Goal: Transaction & Acquisition: Book appointment/travel/reservation

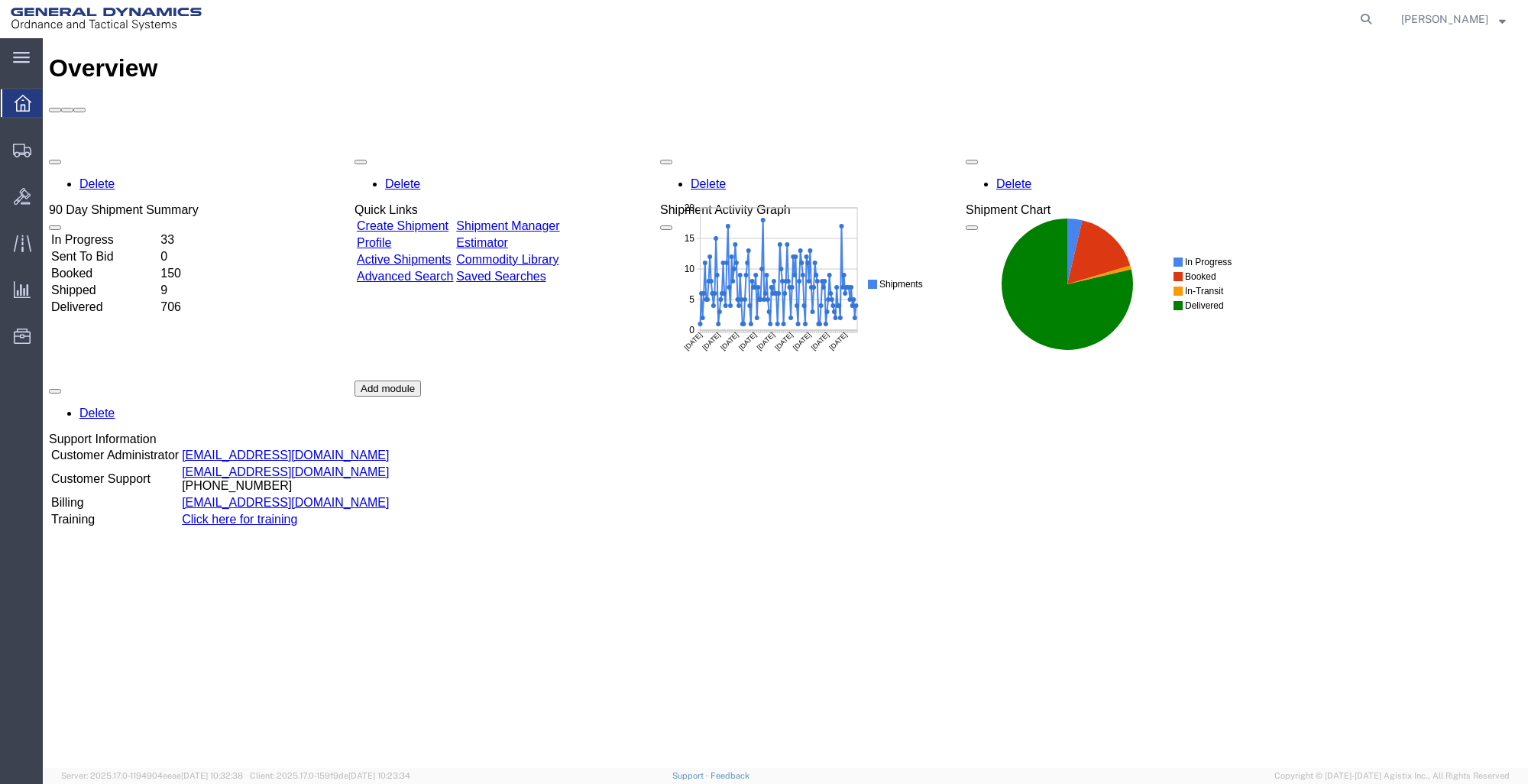
click at [419, 219] on link "Create Shipment" at bounding box center [403, 226] width 91 height 13
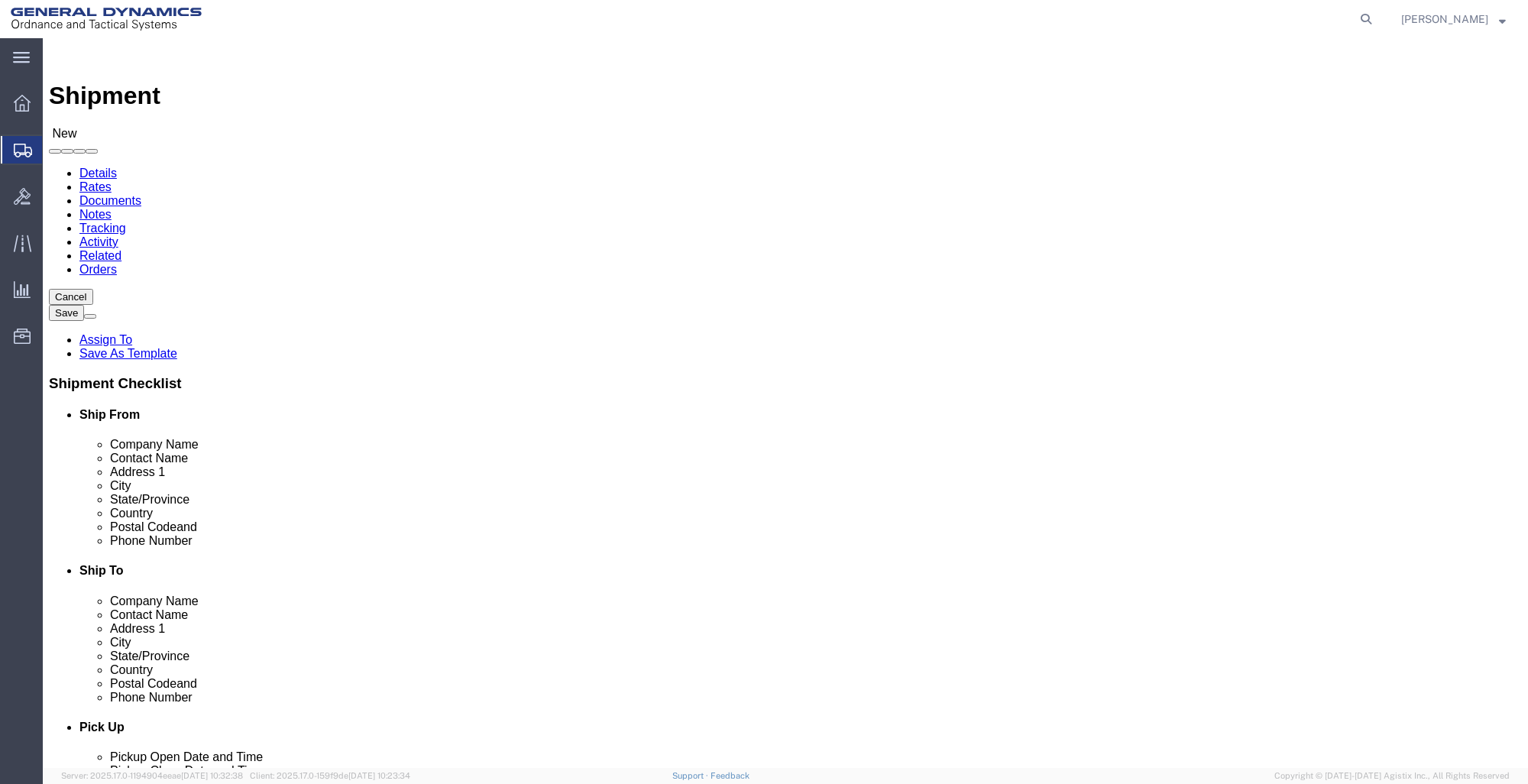
select select
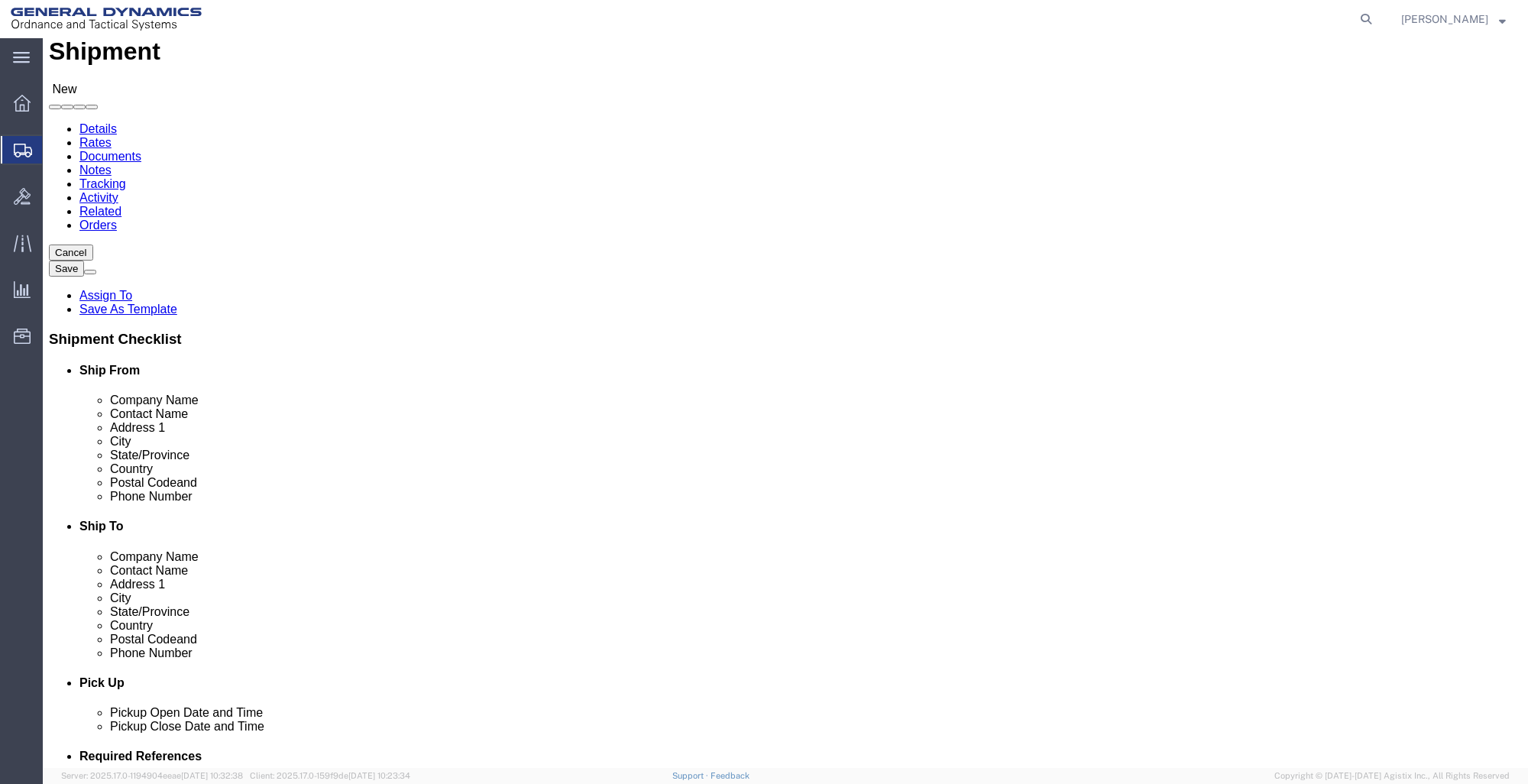
scroll to position [76, 0]
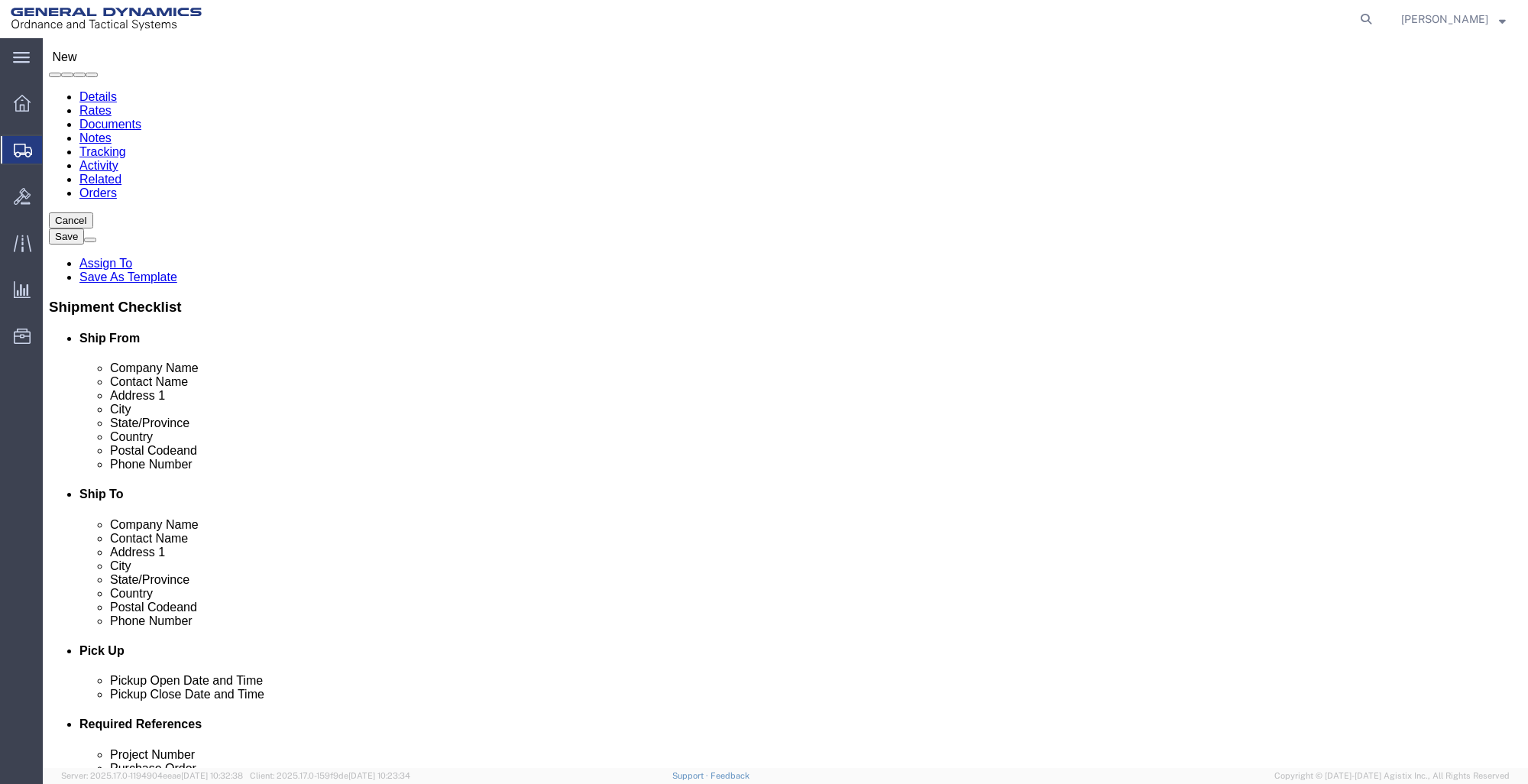
click input "text"
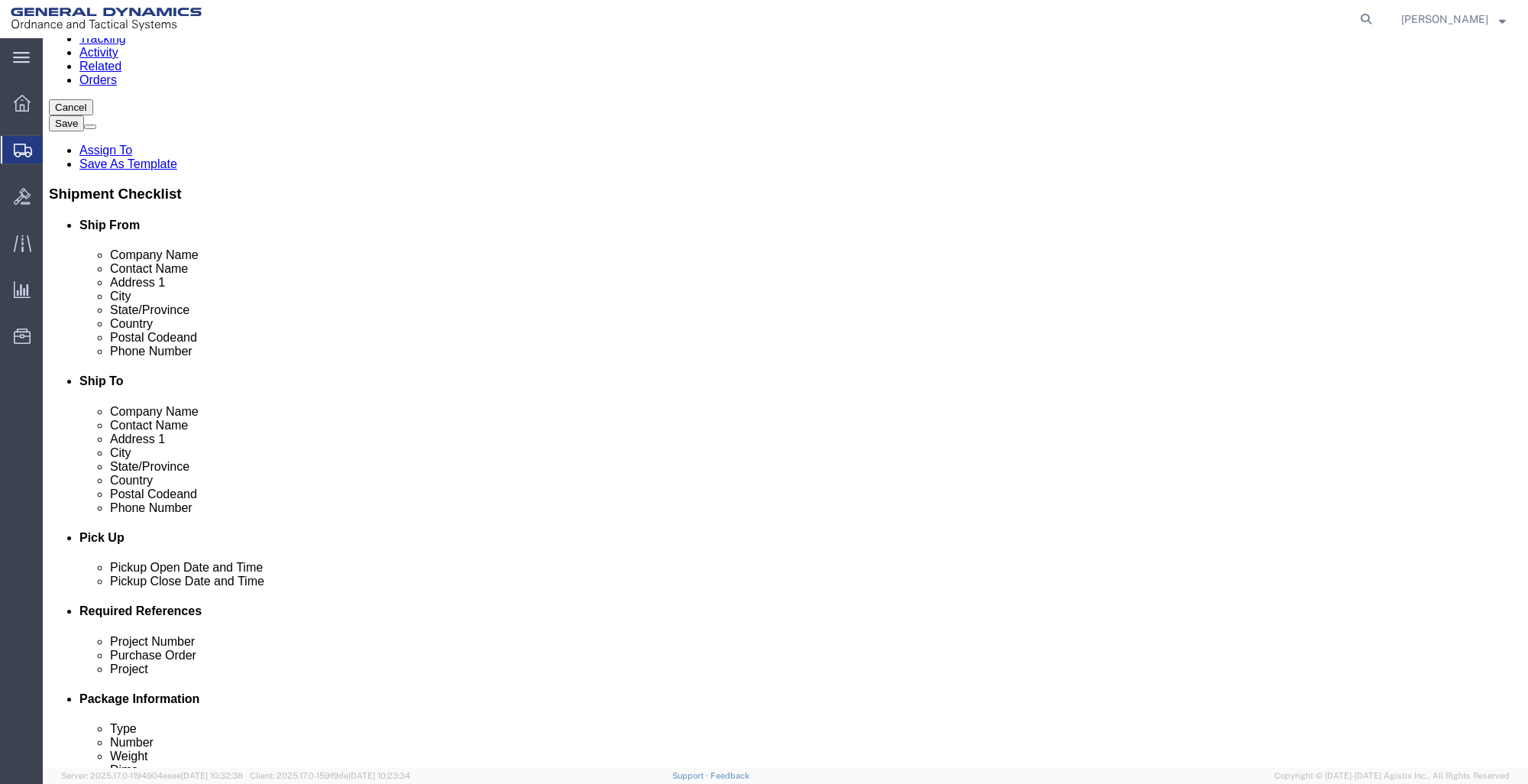
scroll to position [230, 0]
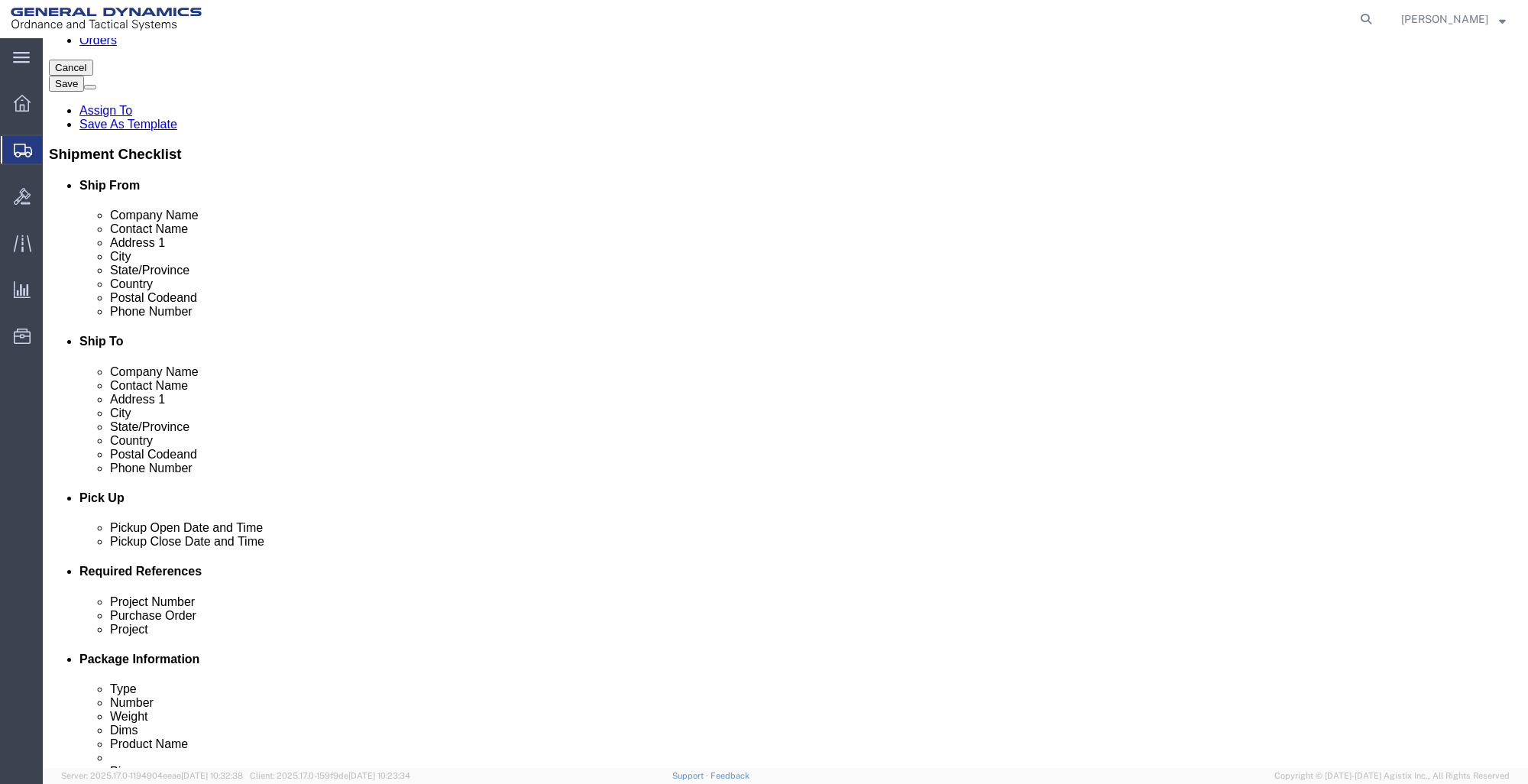
click div
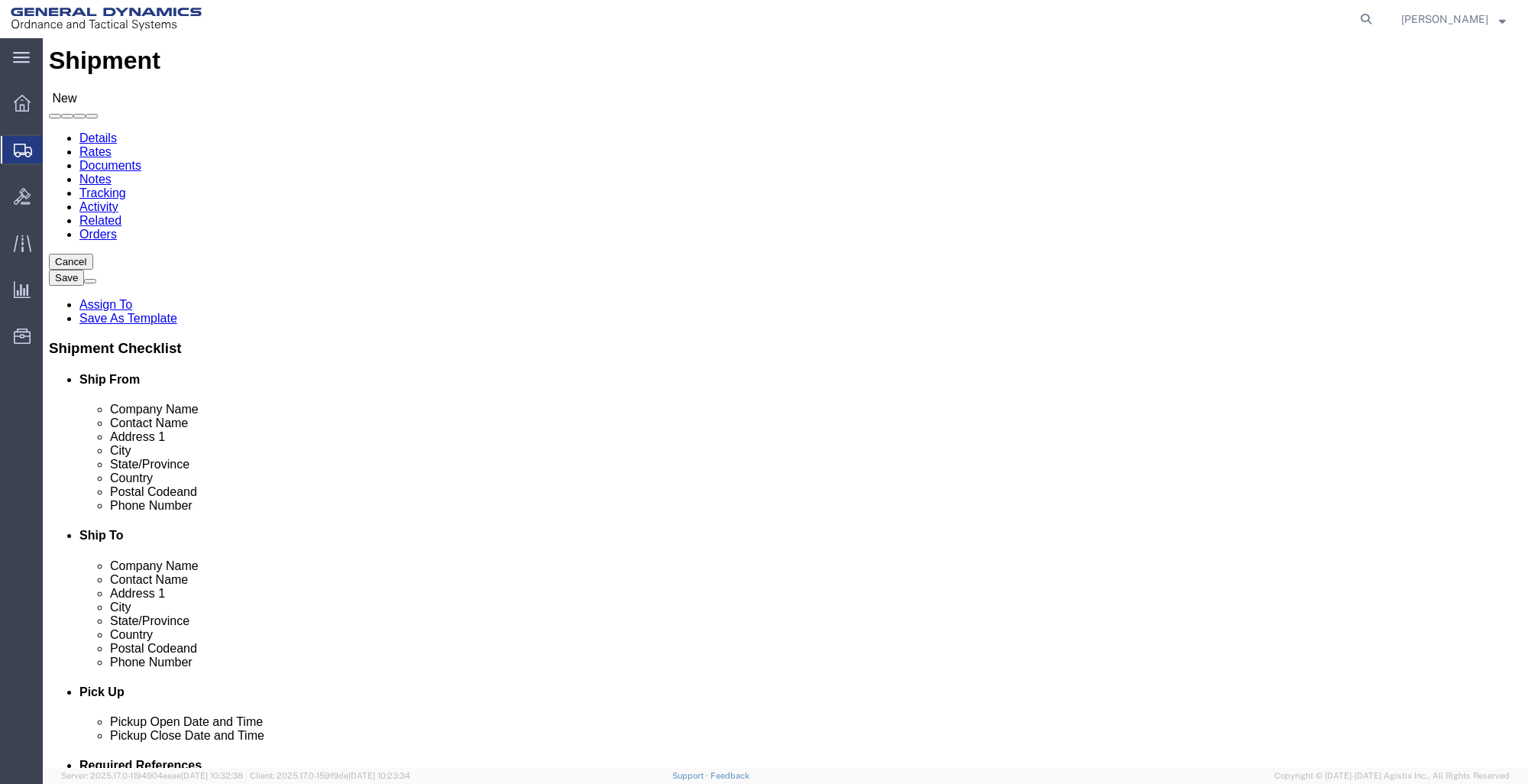
scroll to position [0, 0]
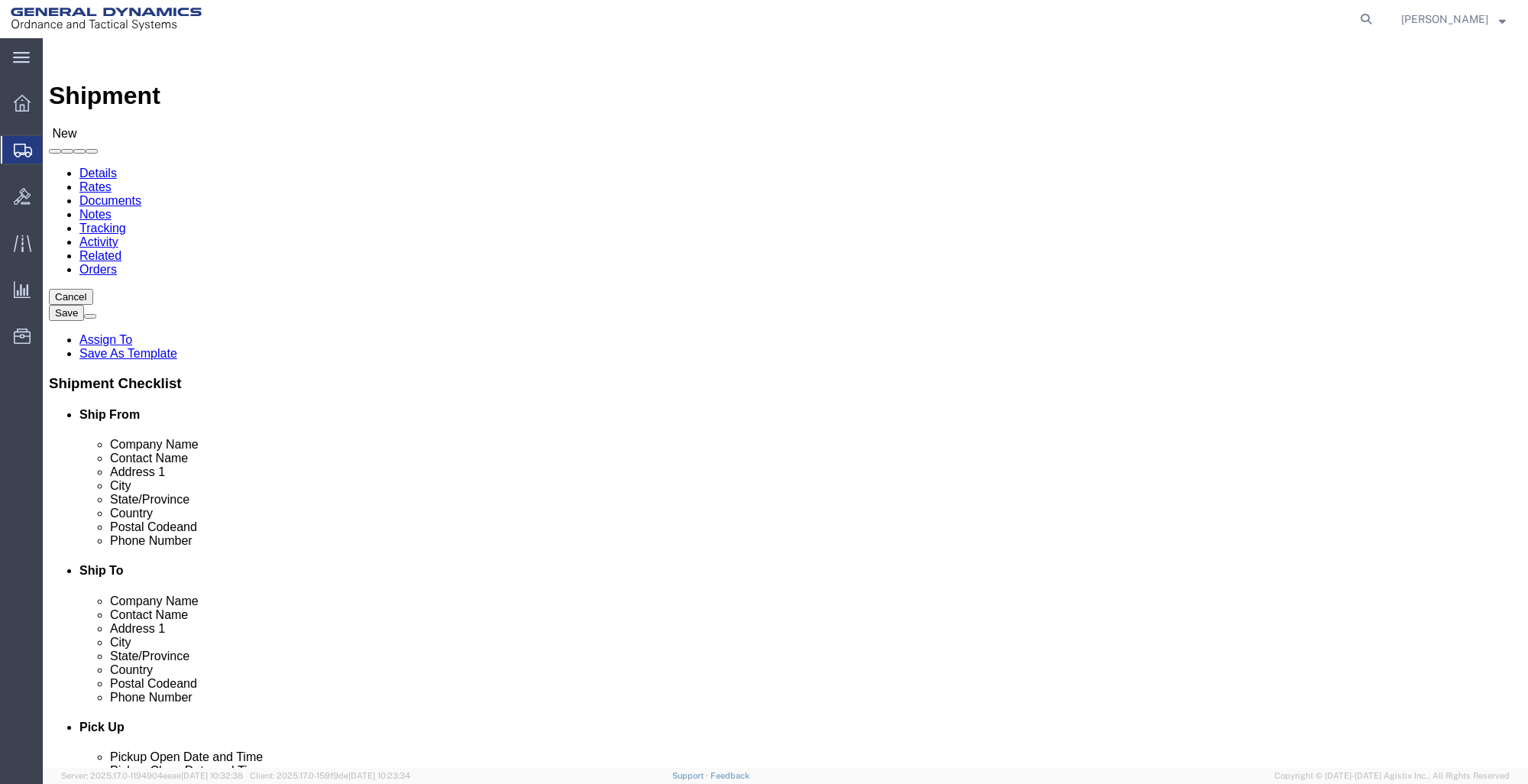
click div
click body "Shipment New Details Rates Documents Notes Tracking Activity Related Orders Can…"
click input "GD-OTS RED"
type input "GD-OTS RED"
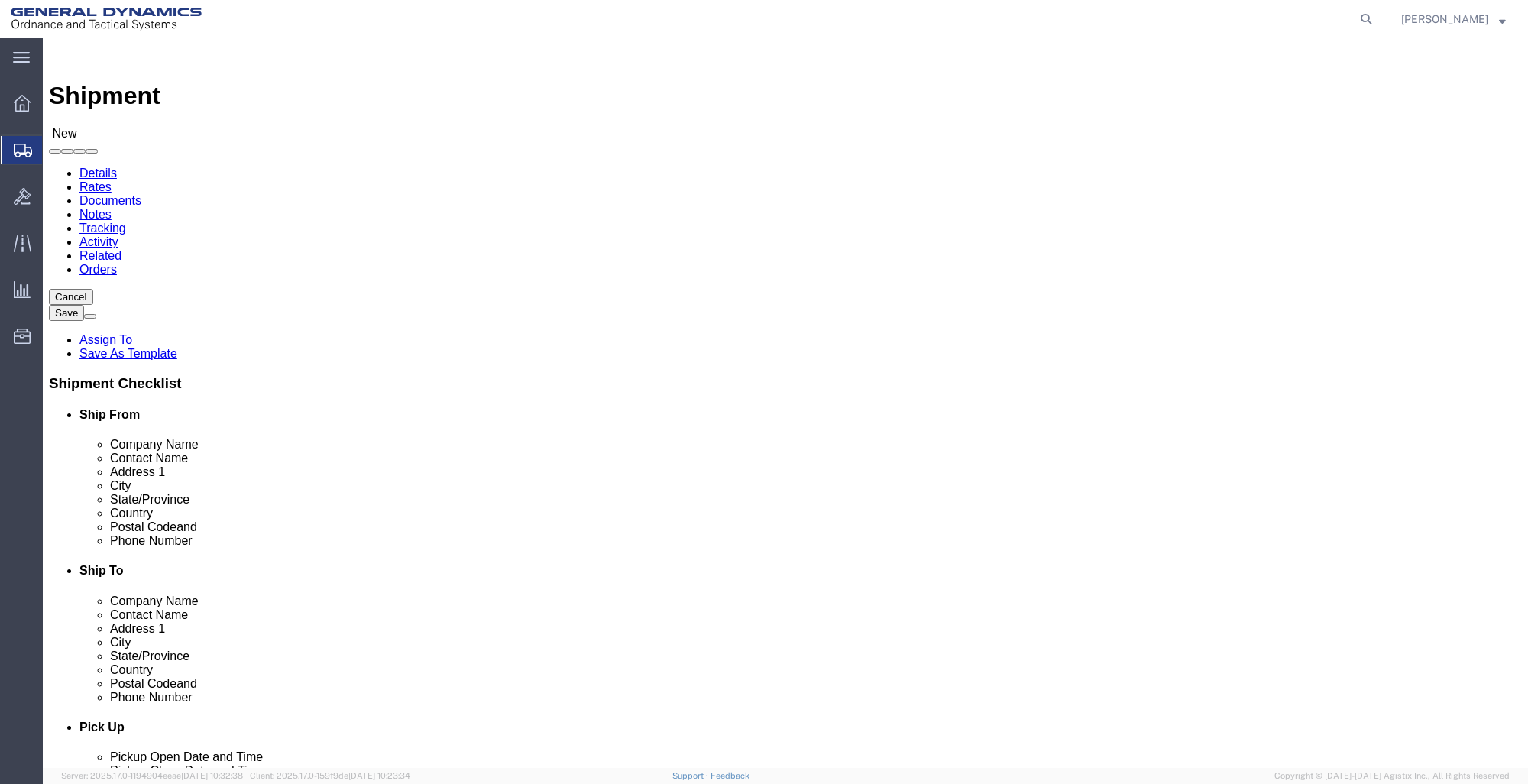
click p "- GD-OTS Red Lion - ([PERSON_NAME]) [STREET_ADDRESS] , 12:00 AM - 12:00 AM"
select select
type input "GD-OTS Red Lion"
type input "[PERSON_NAME]"
type input "[STREET_ADDRESS]"
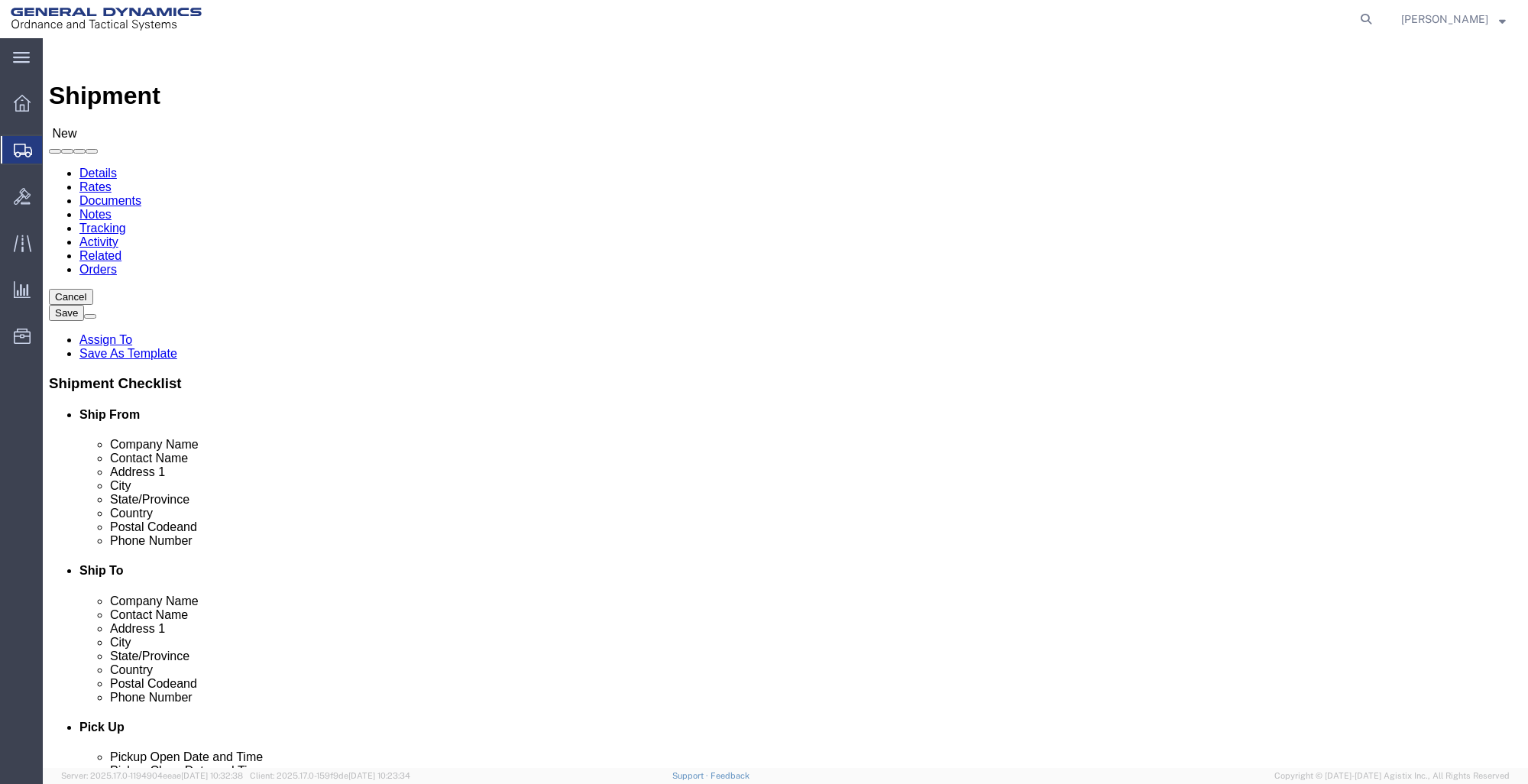
type input "RED LION"
type input "17356"
type input "[PHONE_NUMBER]"
type input "[PERSON_NAME][EMAIL_ADDRESS][PERSON_NAME][DOMAIN_NAME]"
checkbox input "true"
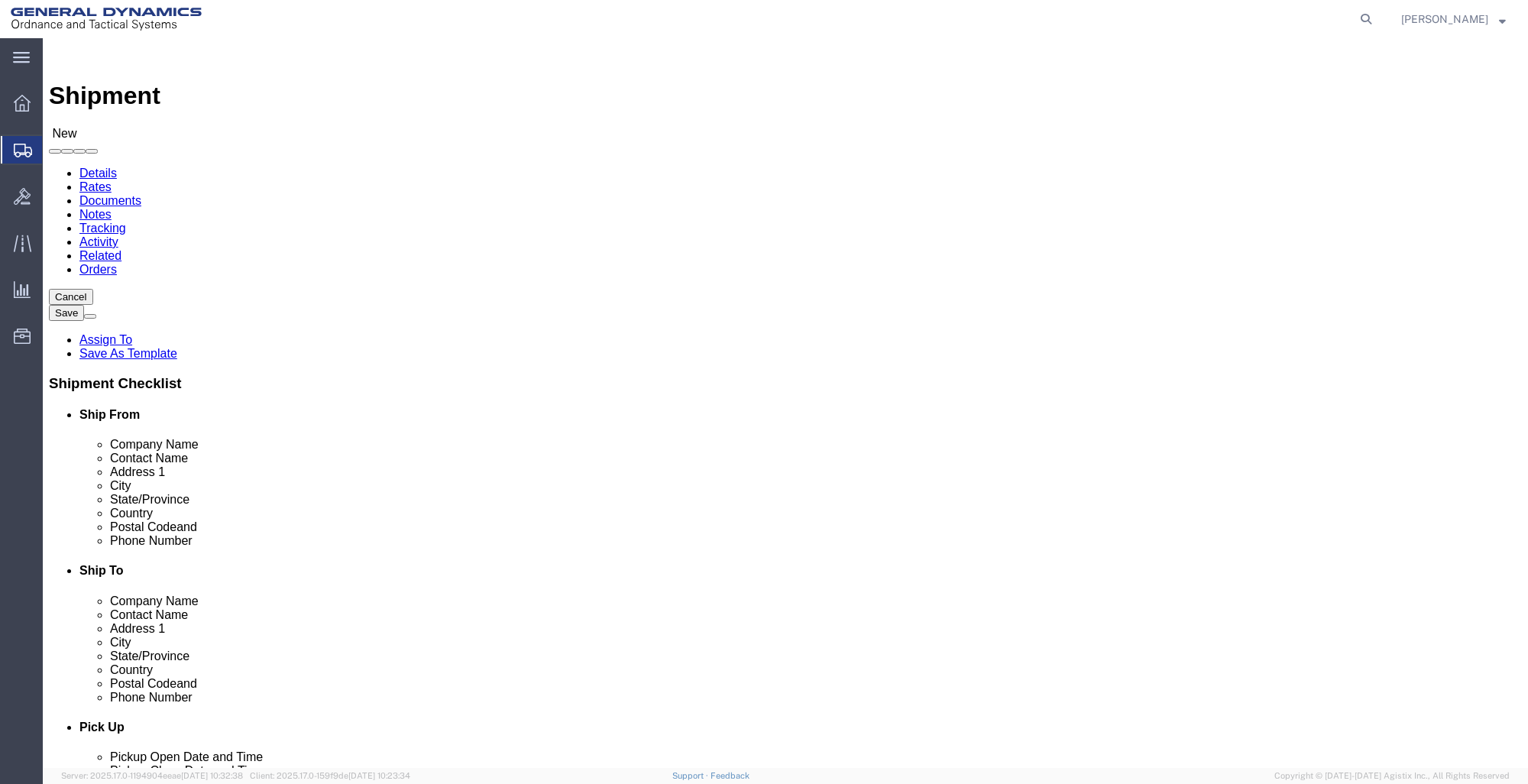
select select "PA"
type input "GD-OTS Red Lion"
click input "text"
type input "REISHAW INC"
click input "text"
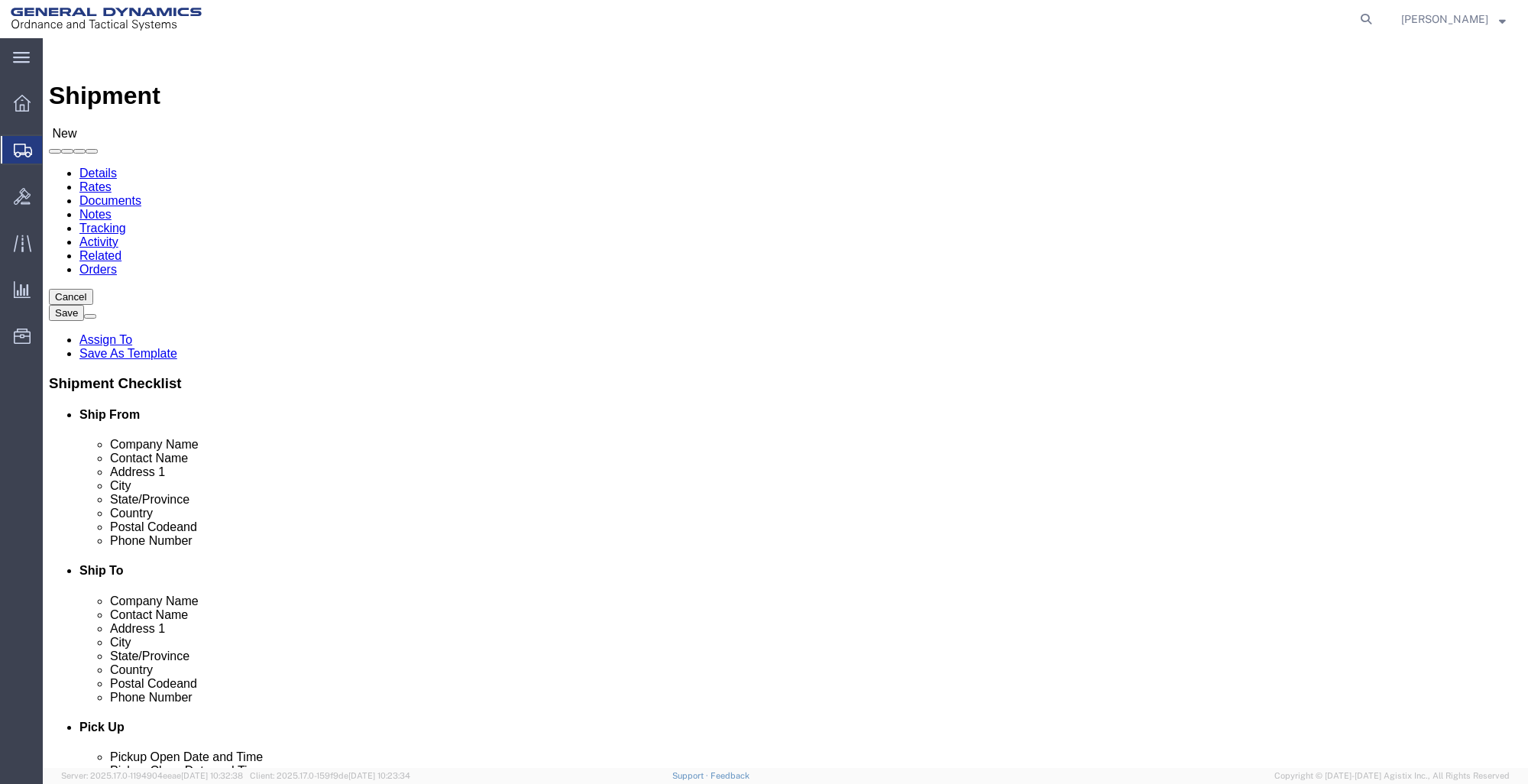
type input "ATTN AR#253963/AR#253478"
click input "text"
type input "1001 [PERSON_NAME] DR"
select select
click input "text"
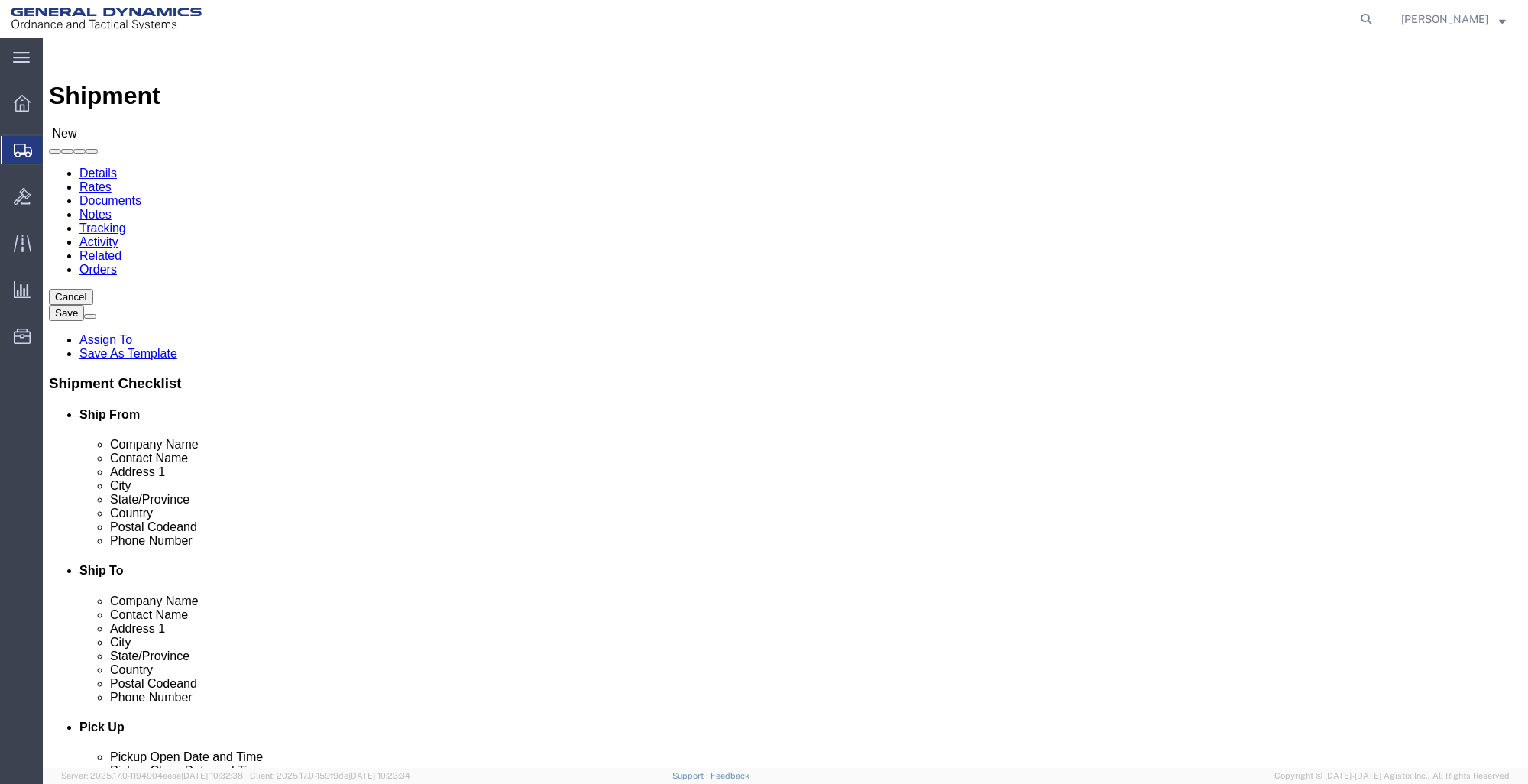
type input "[GEOGRAPHIC_DATA]"
click p "- RENISHAW - (AR # 224423) [STREET_ADDRESS][PERSON_NAME]"
select select
type input "RENISHAW"
type input "AR # 224423"
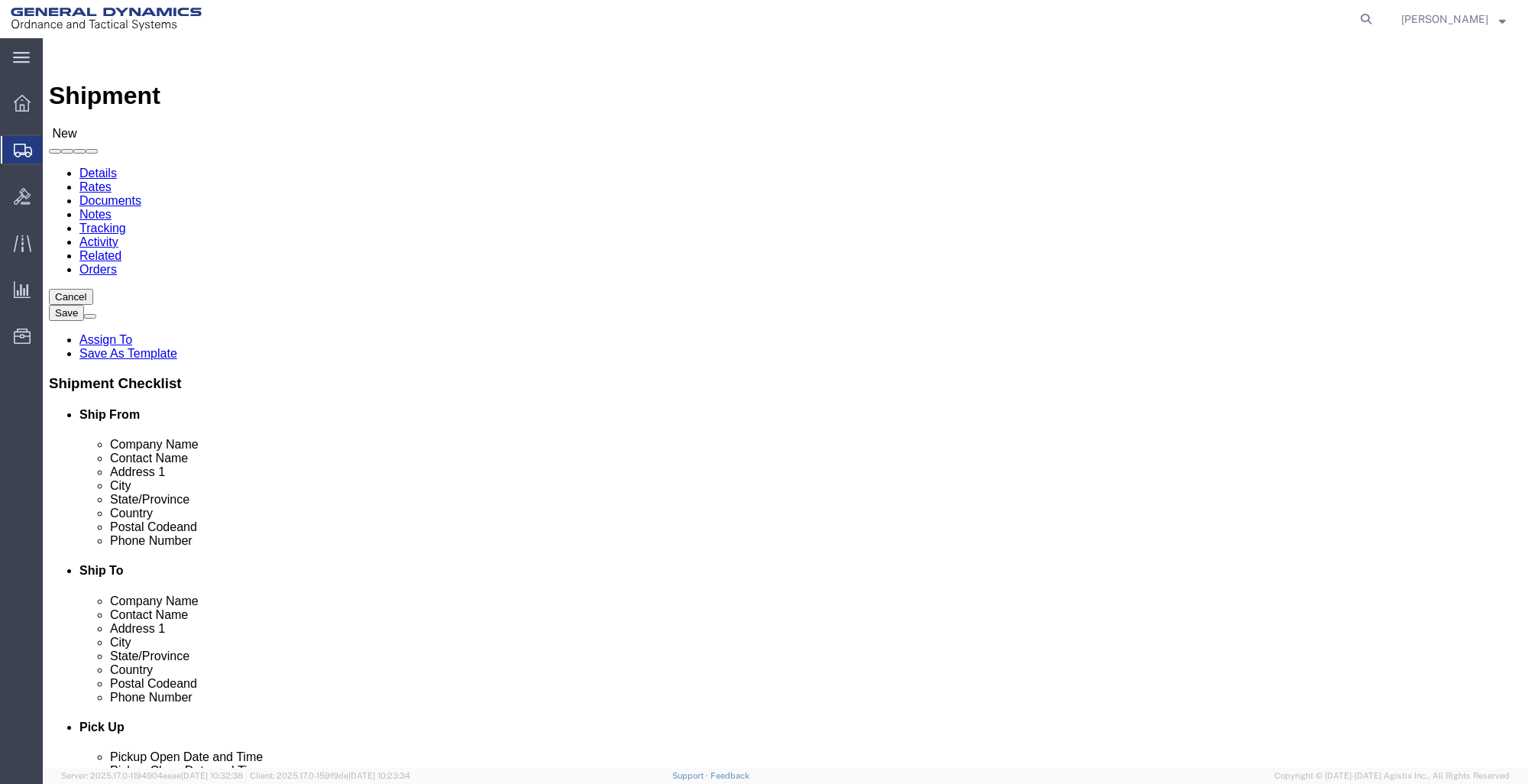
type input "[STREET_ADDRESS][PERSON_NAME]"
type input "[GEOGRAPHIC_DATA]"
type input "60118"
type input "[PHONE_NUMBER]"
select select "IL"
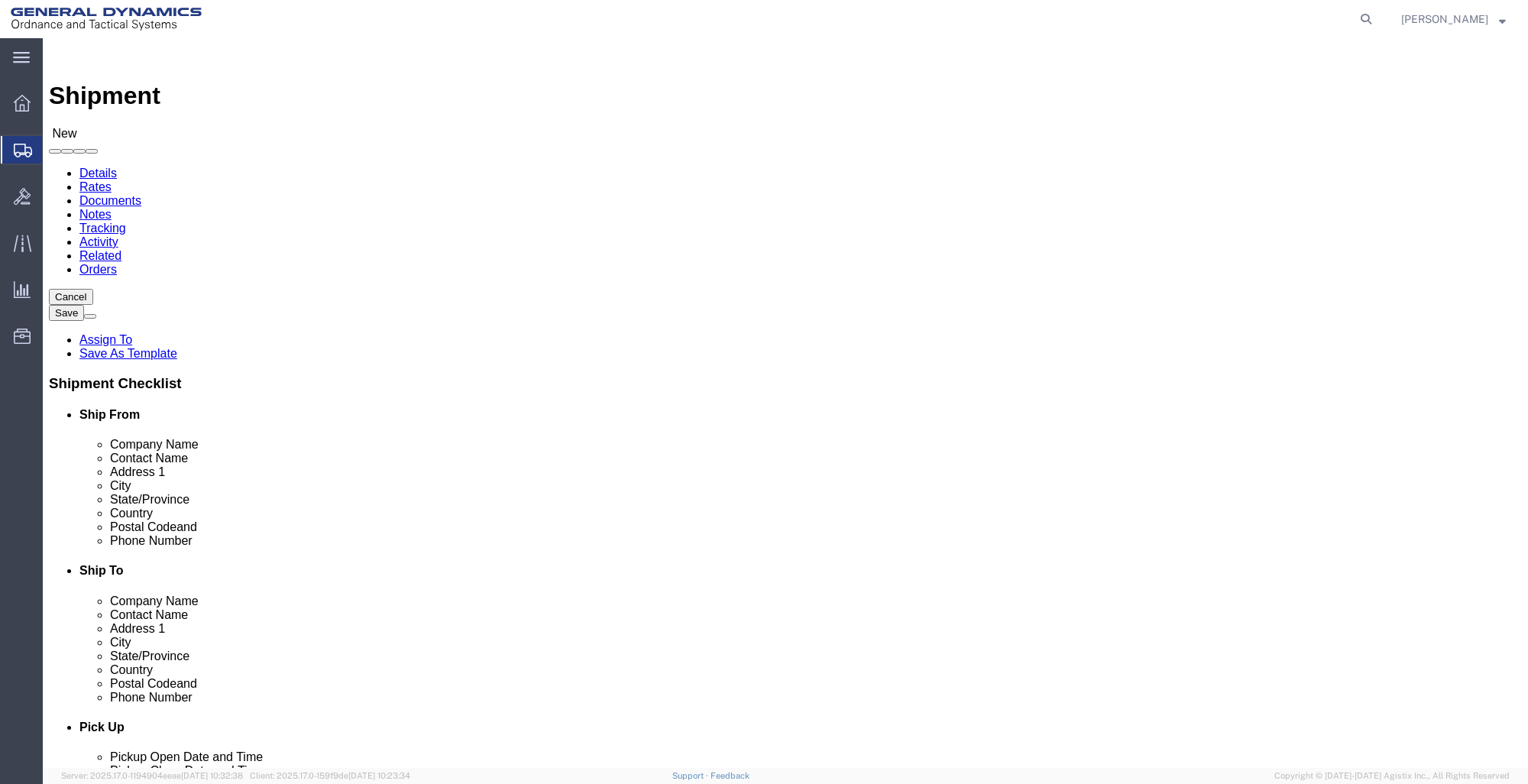
type input "[GEOGRAPHIC_DATA]"
select select
click input "AR # 224423"
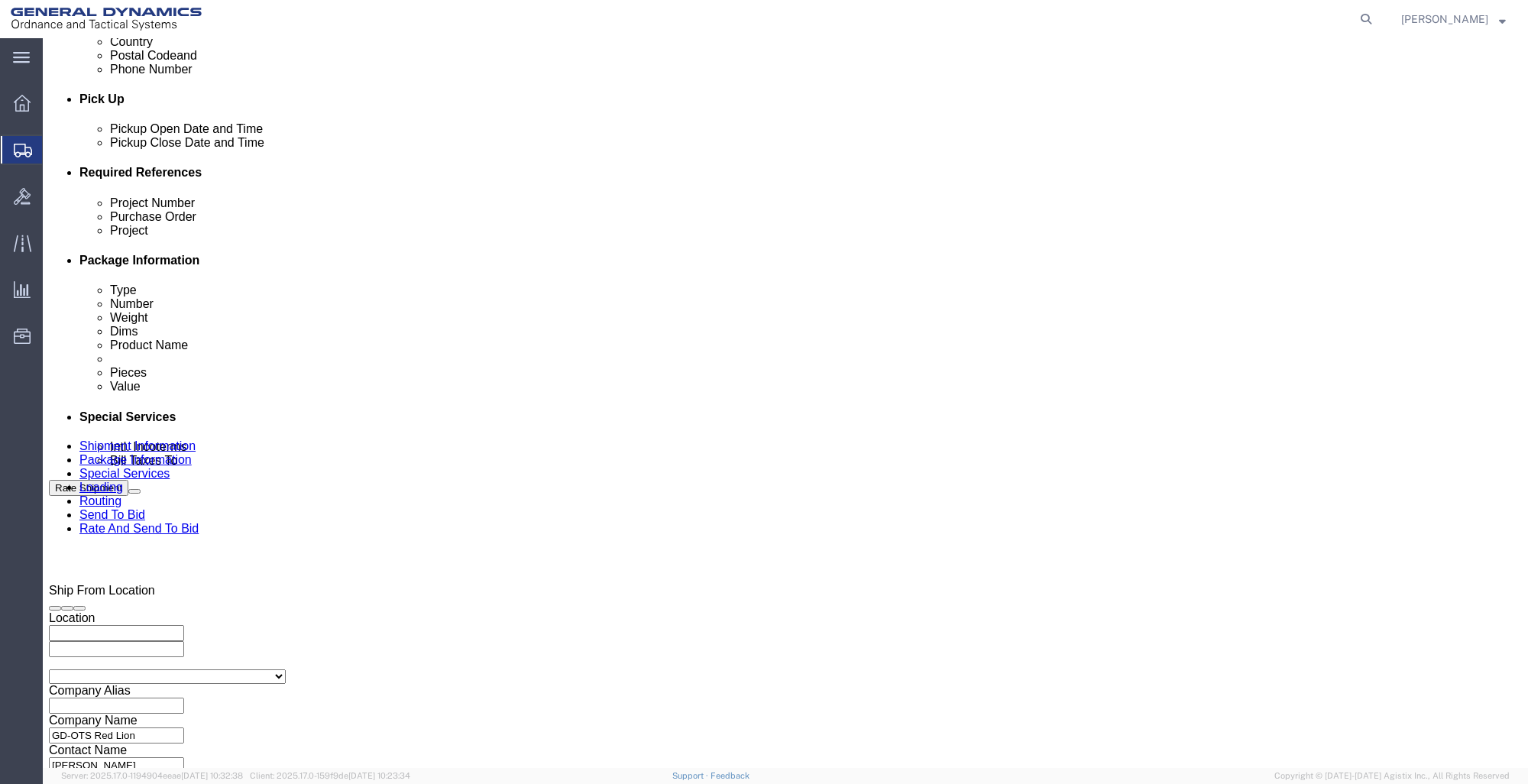
scroll to position [688, 0]
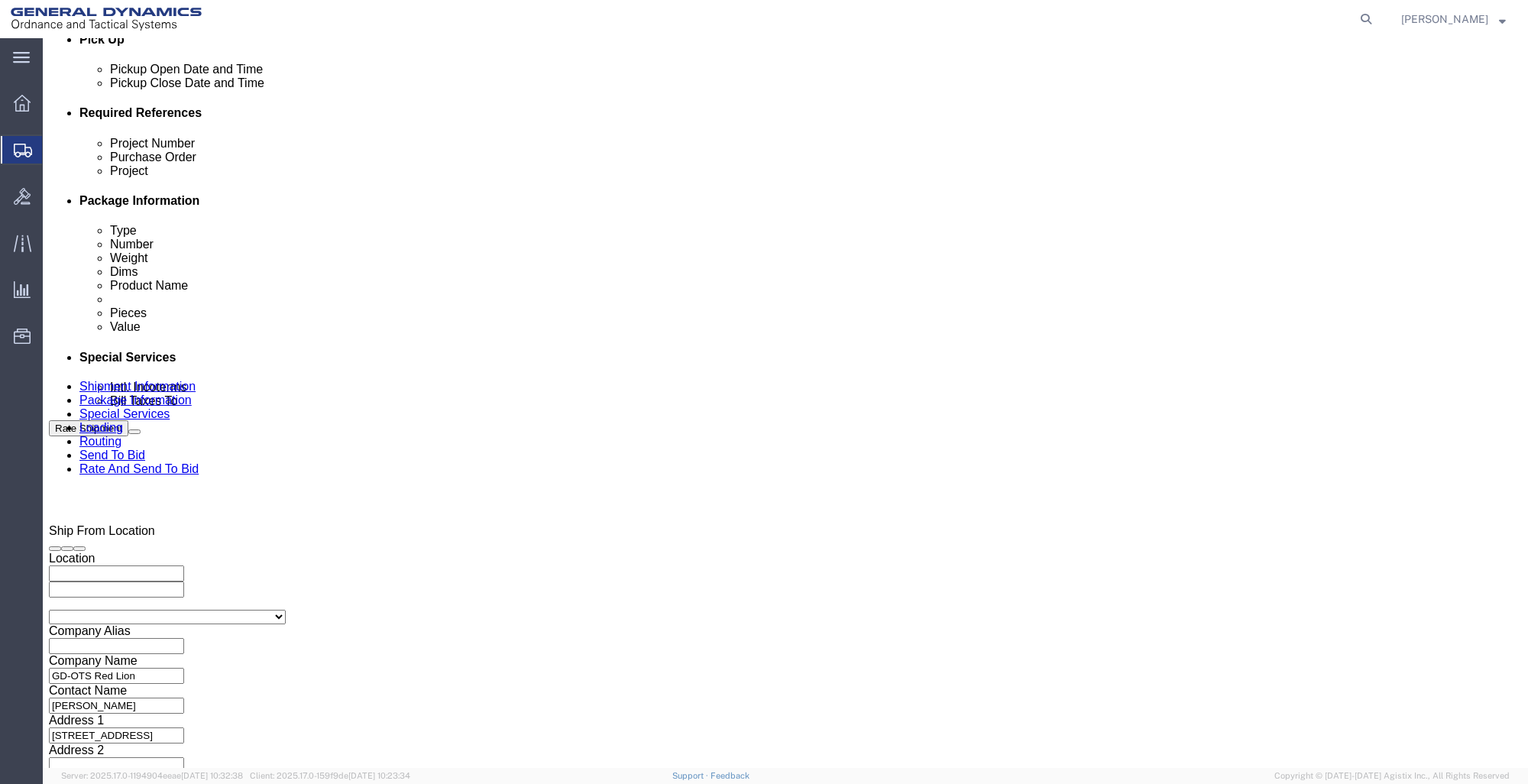
type input "AR # 253963/AR#253478"
click div "[DATE] 12:00 AM"
click button "Apply"
click div "[DATE] 12:00 AM"
click input "11:00 AM"
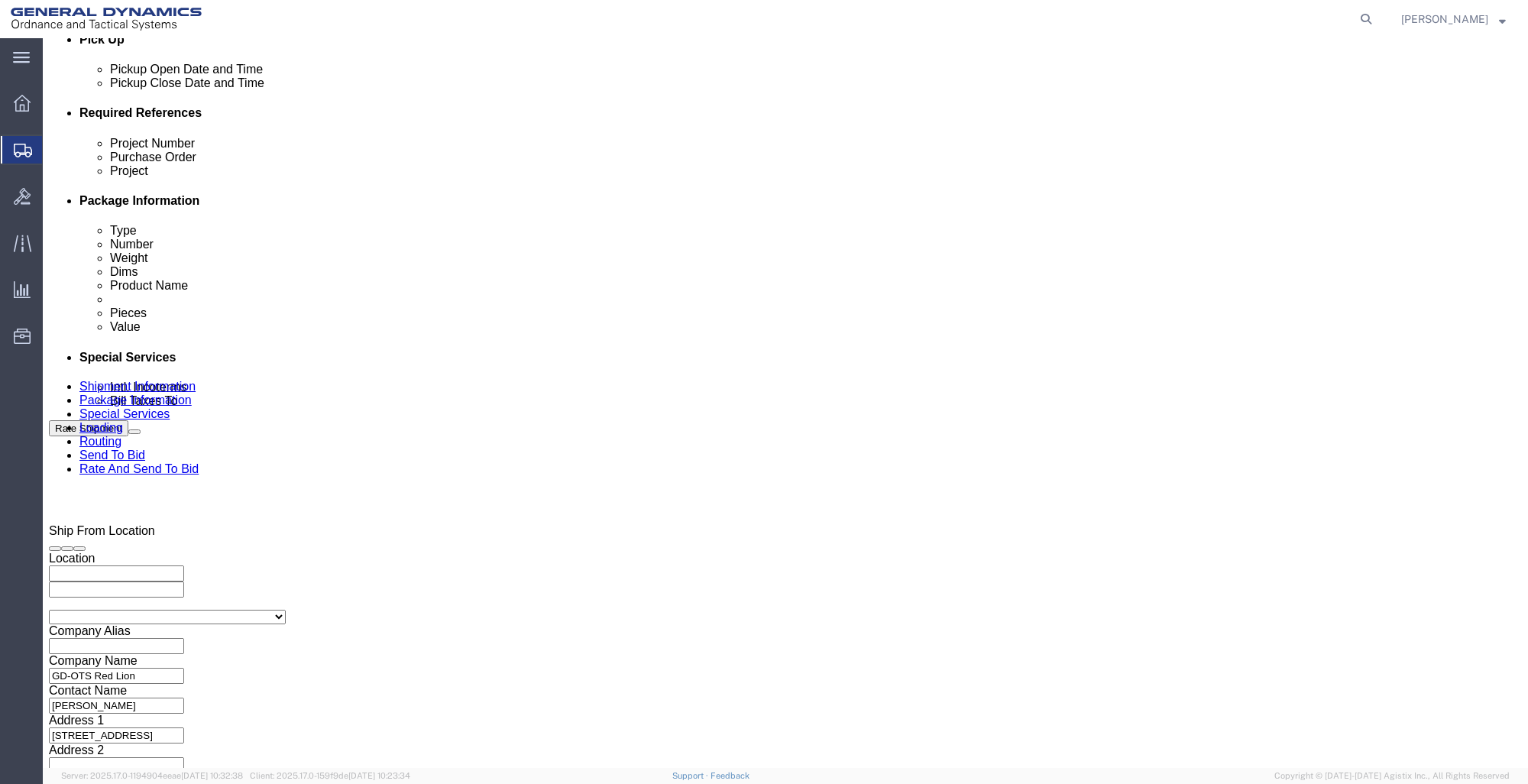
click input "11:00 PM"
type input "4:00 PM"
click button "Apply"
click input "text"
type input "113877/116180"
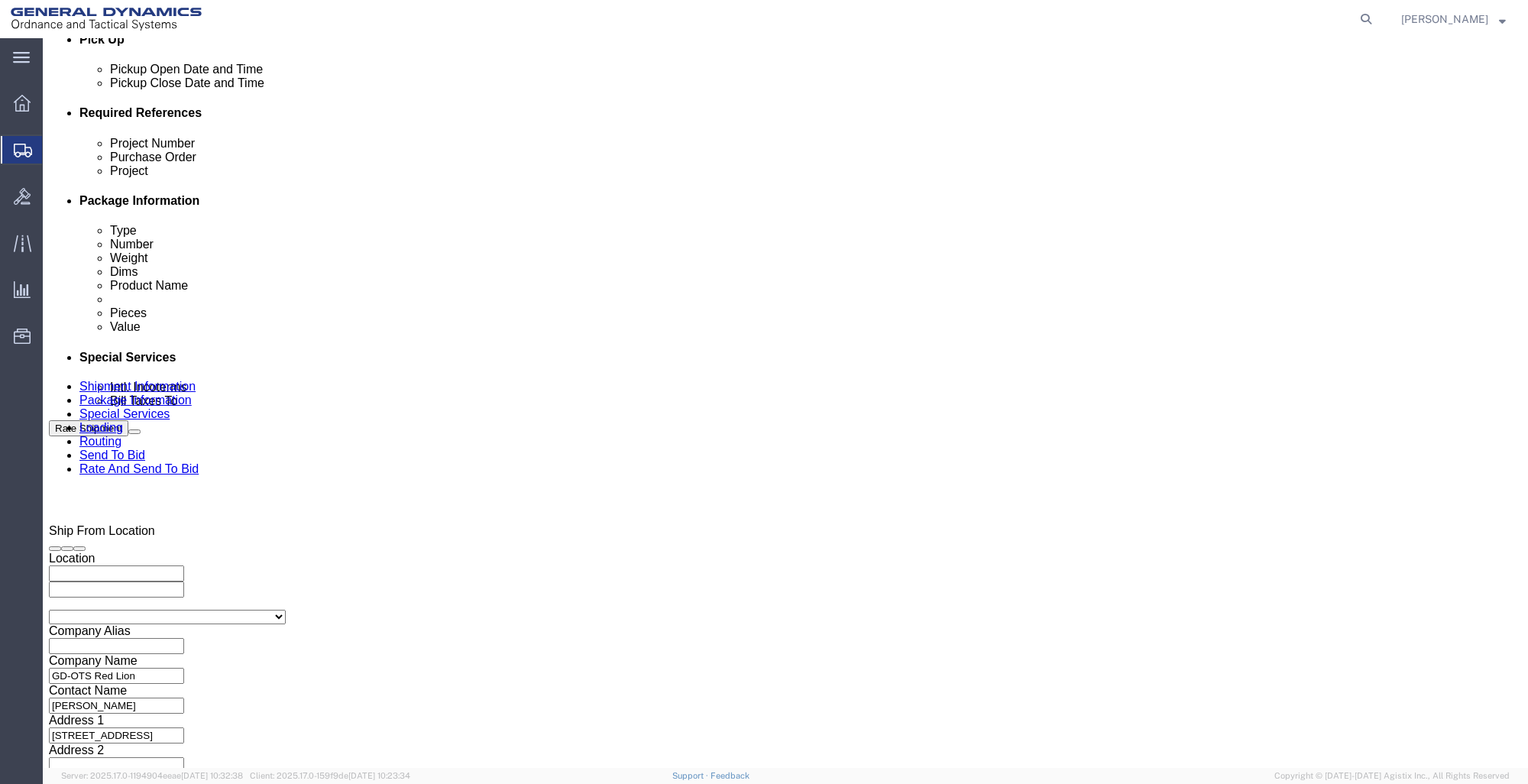
click input "text"
type input "MAINT"
click input "text"
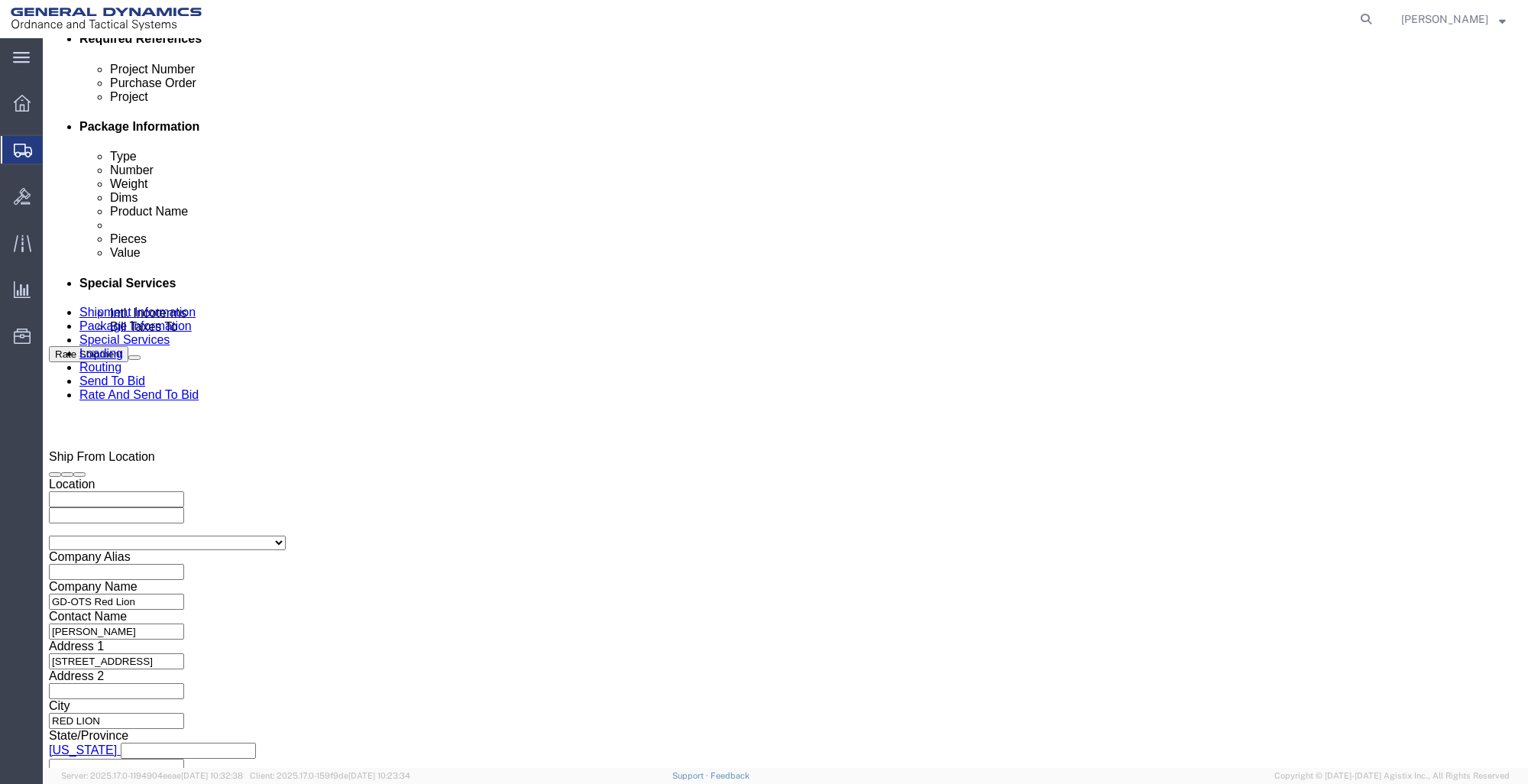
scroll to position [902, 0]
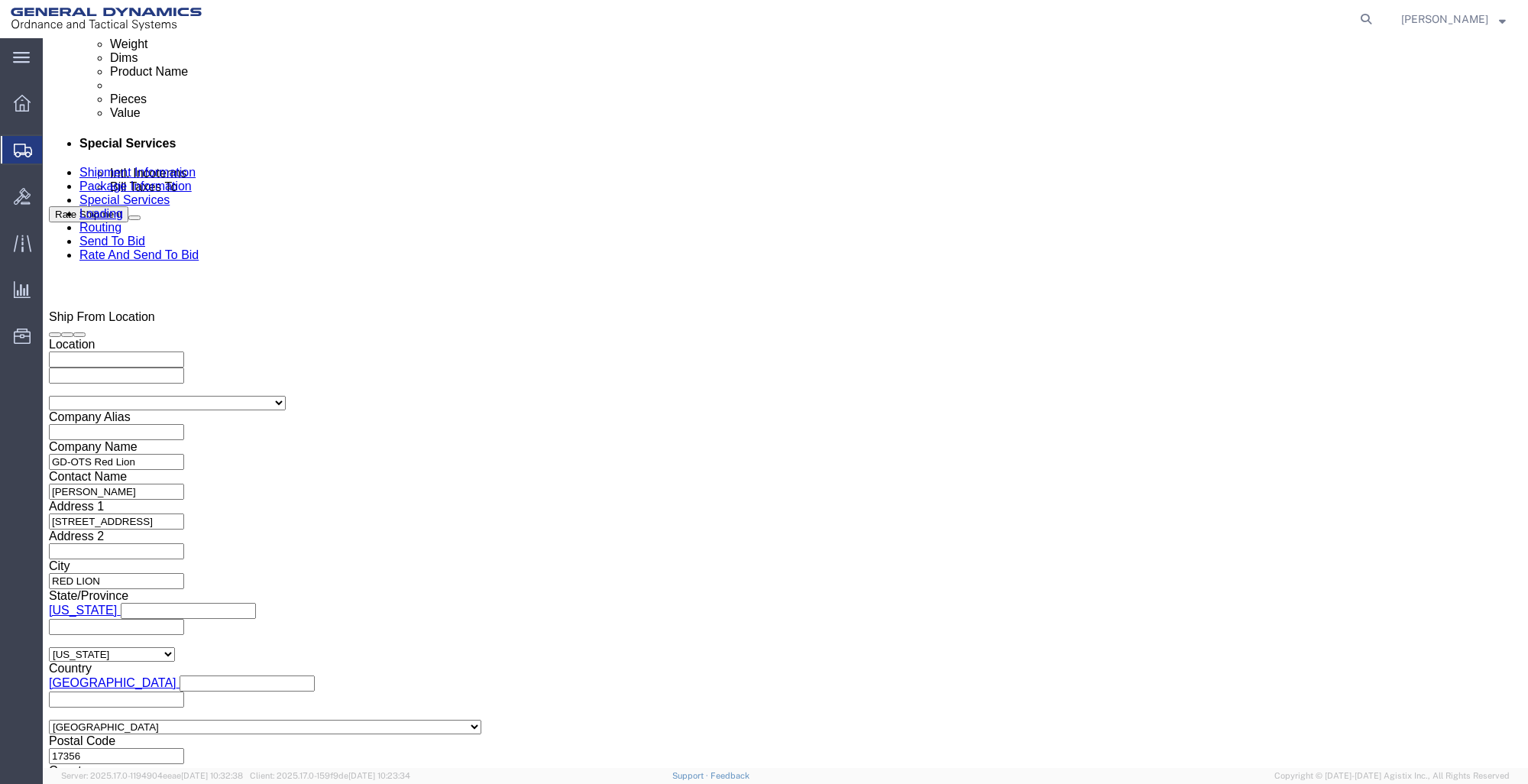
type input "000"
click button "Continue"
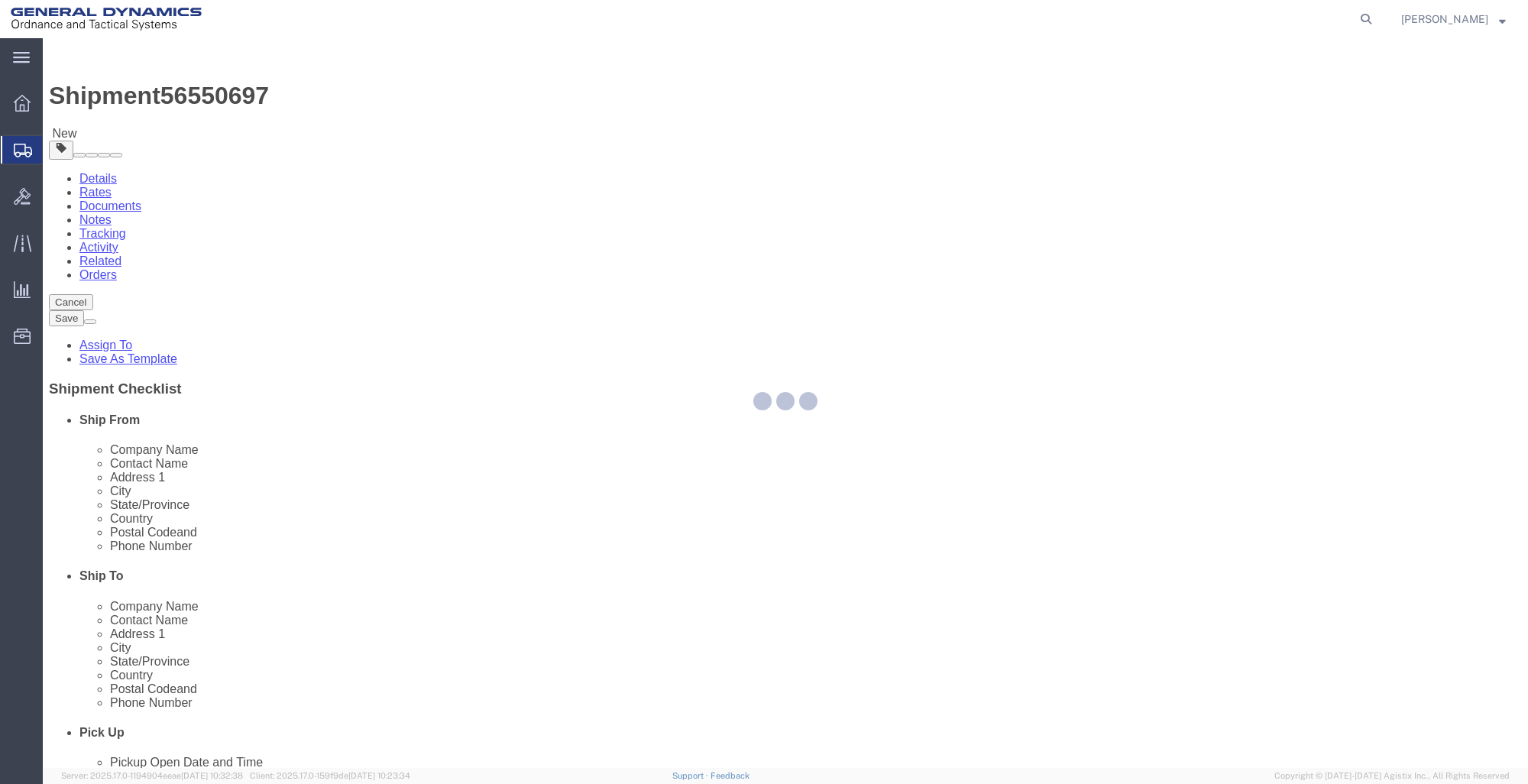
select select "CBOX"
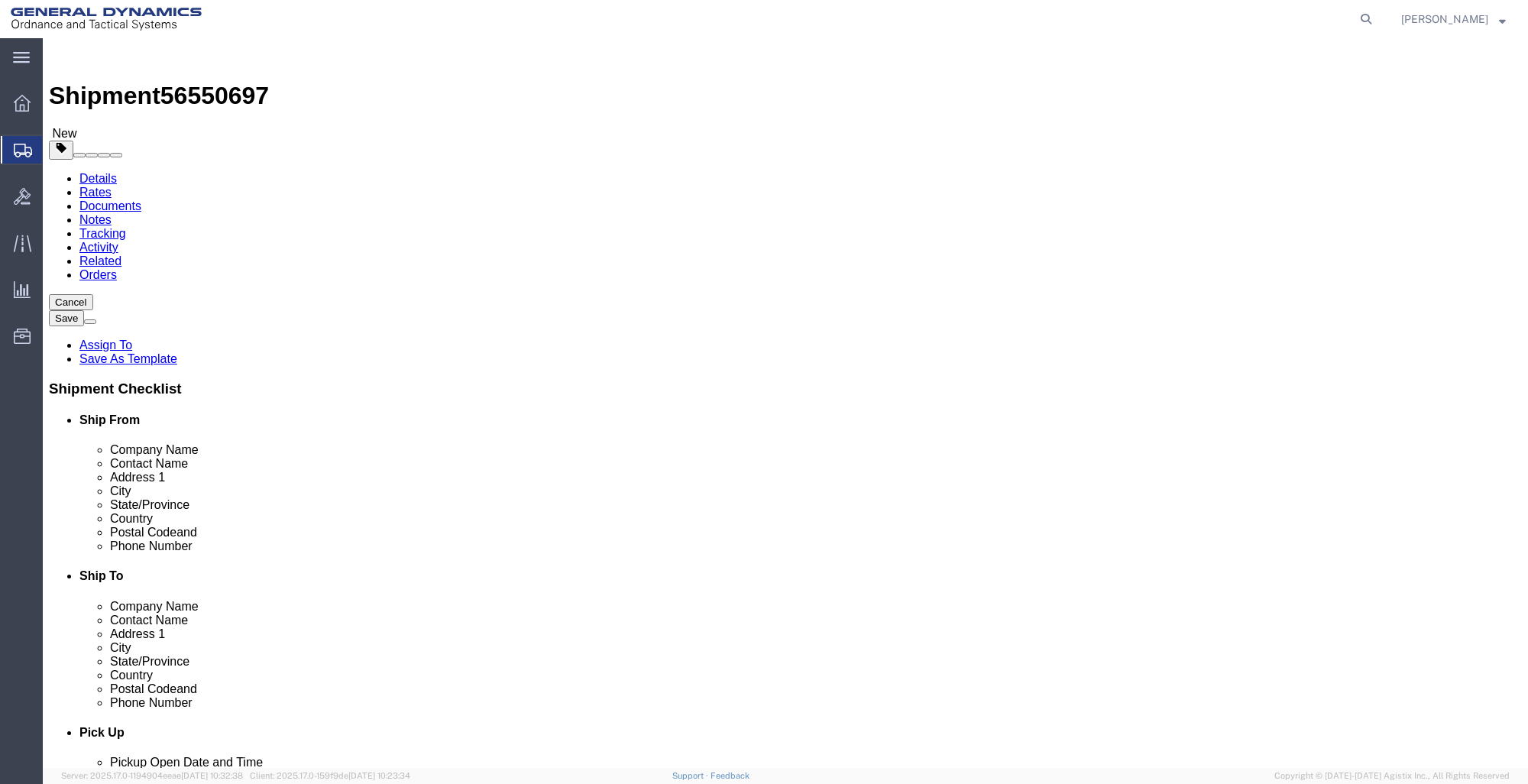
click input "text"
type input "26"
type input "18"
type input "12"
click input "0.00"
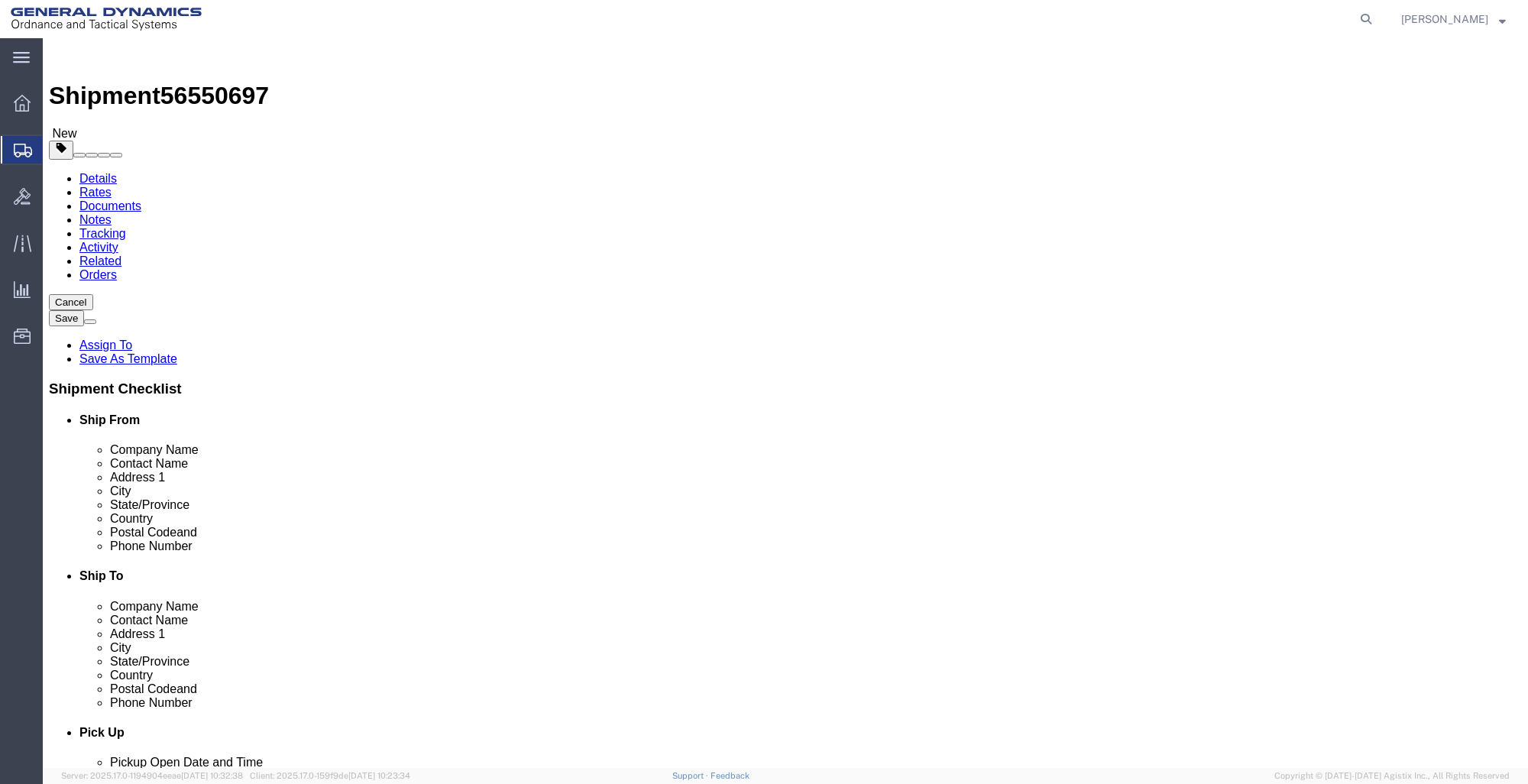
type input "0"
type input "10"
click link "Add Content"
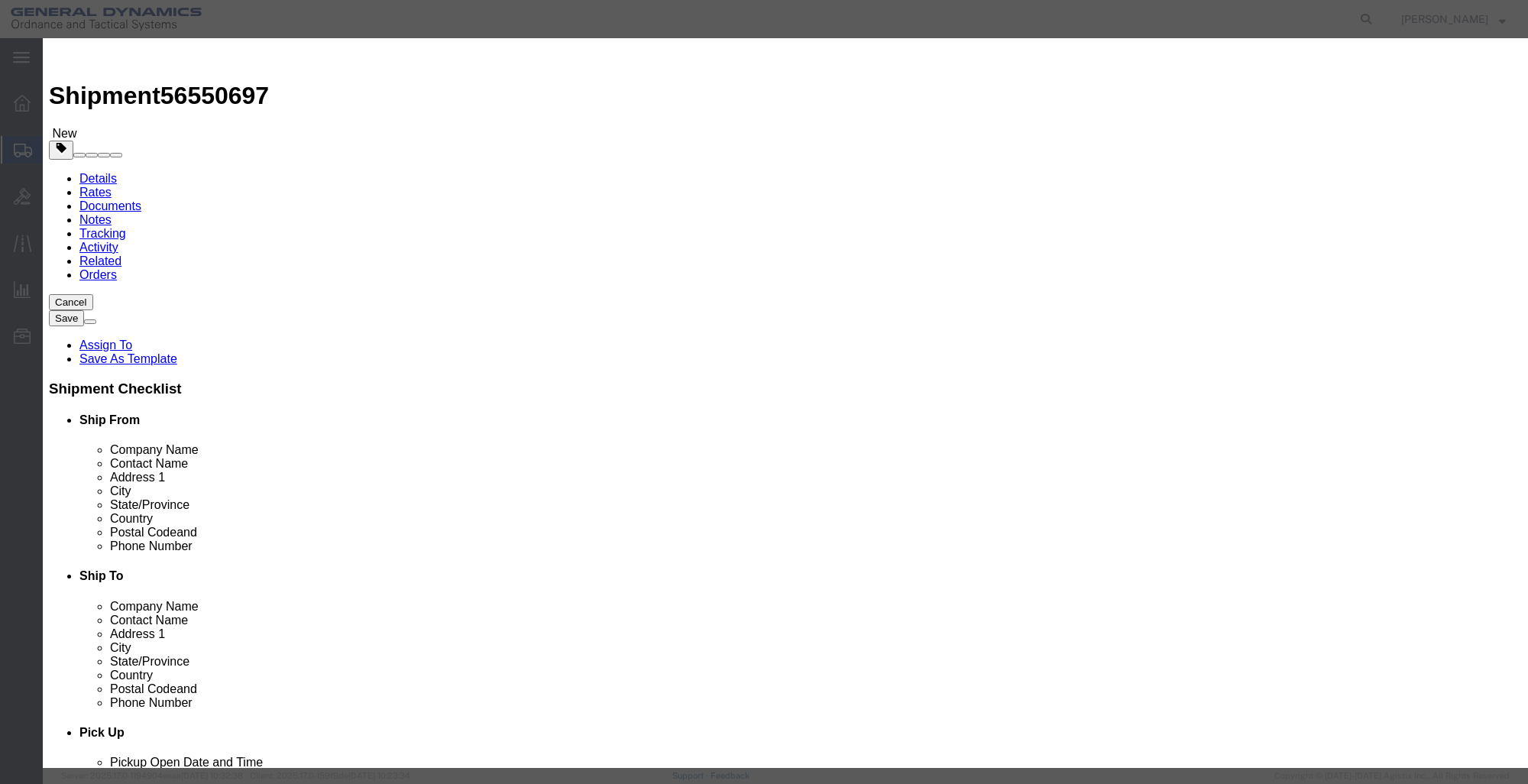
click input "text"
type input "NC4 TX LASER/NC4LASER"
click input "0"
type input "4"
click input "text"
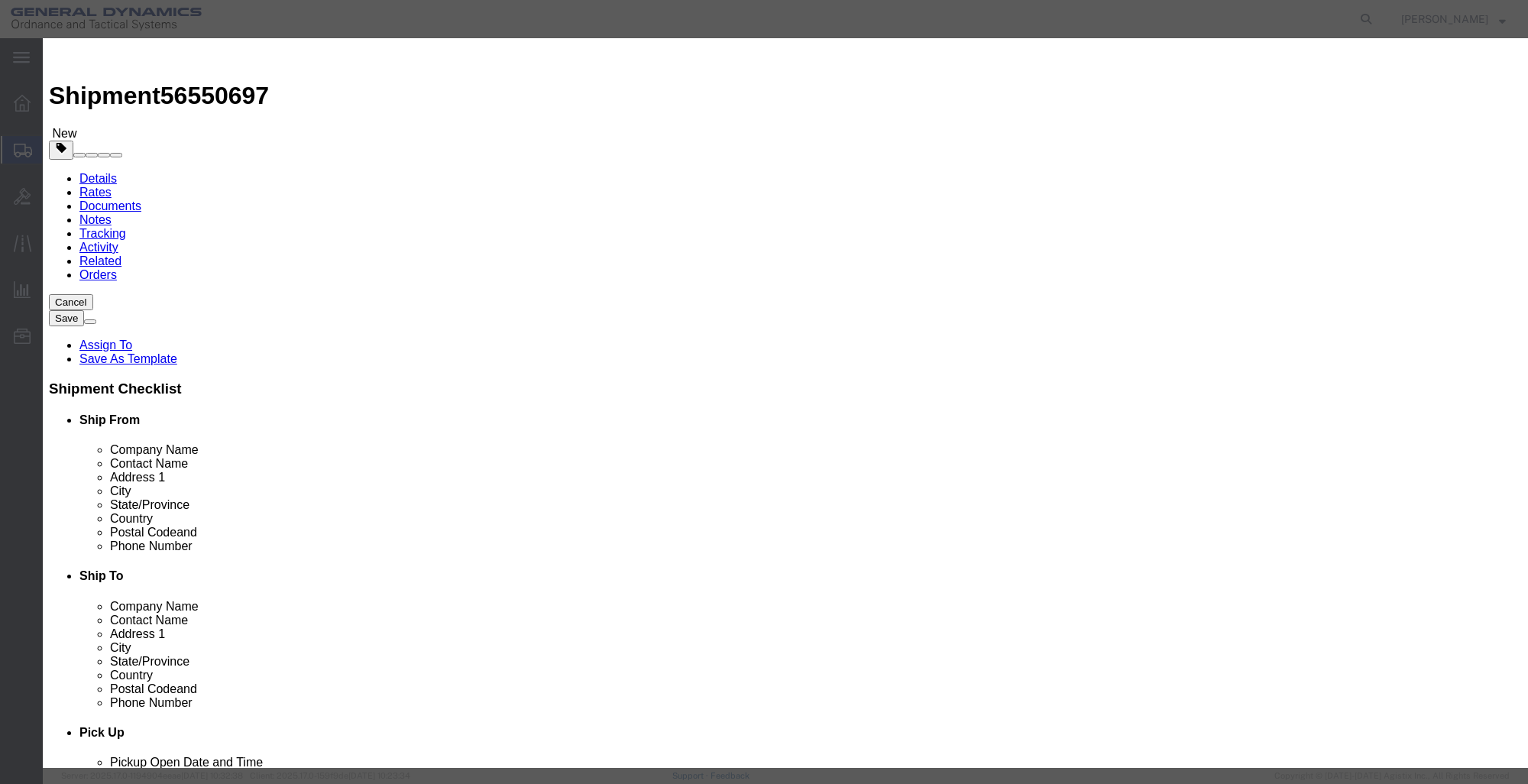
type input "4,168"
click button "Save & Close"
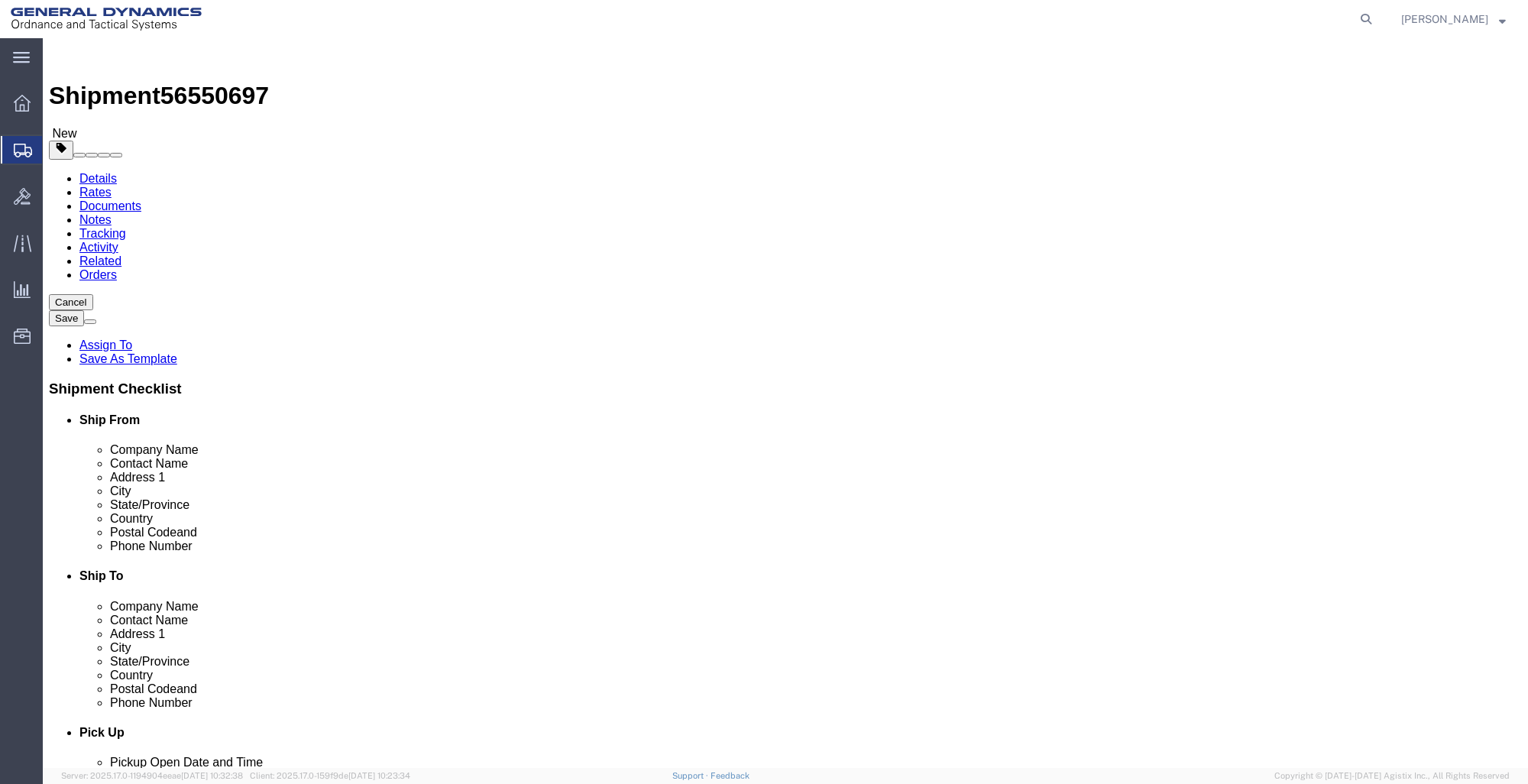
click button "Rate Shipment"
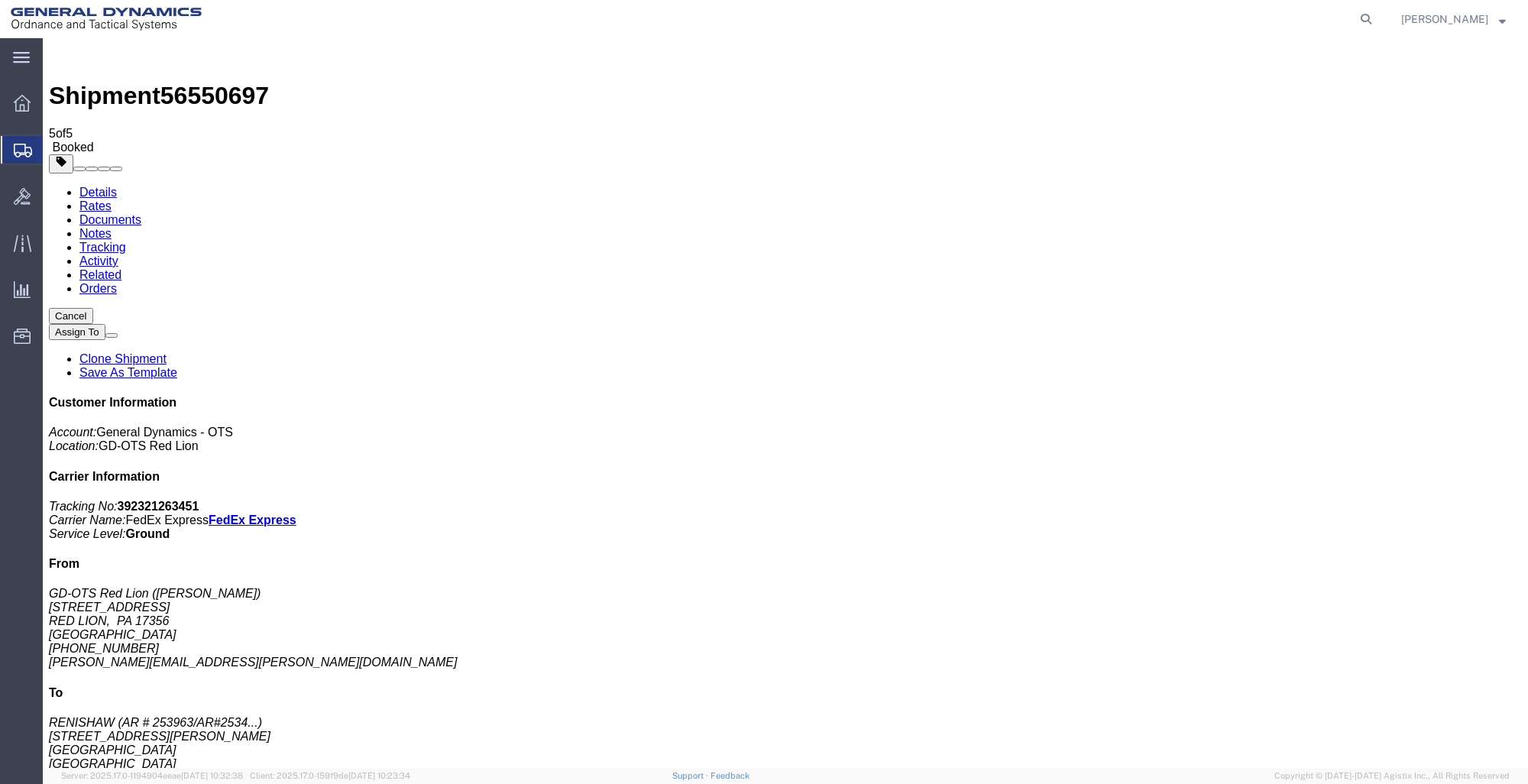
click at [19, 102] on icon at bounding box center [22, 103] width 17 height 17
